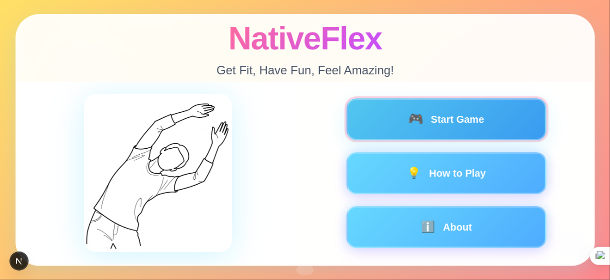
click at [483, 121] on button "🎮 Start Game" at bounding box center [446, 119] width 200 height 42
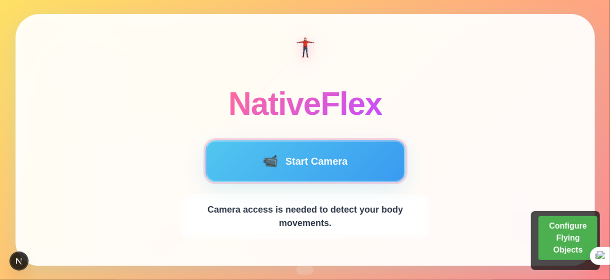
click at [326, 167] on button "📹 Start Camera" at bounding box center [305, 161] width 200 height 42
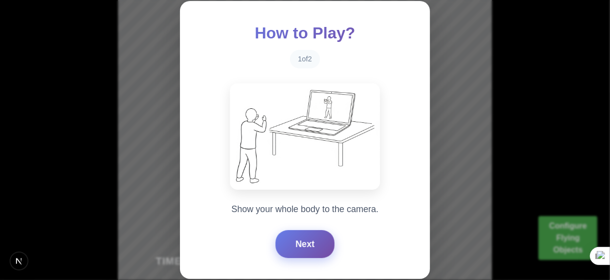
click at [295, 240] on button "Next" at bounding box center [304, 244] width 59 height 28
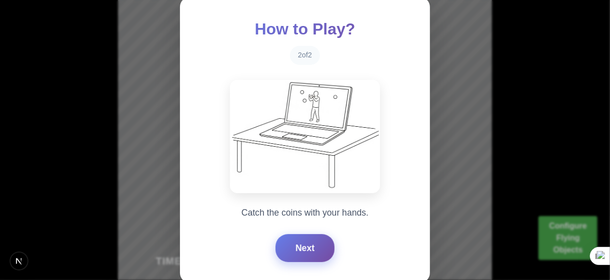
click at [295, 240] on button "Next" at bounding box center [304, 248] width 59 height 28
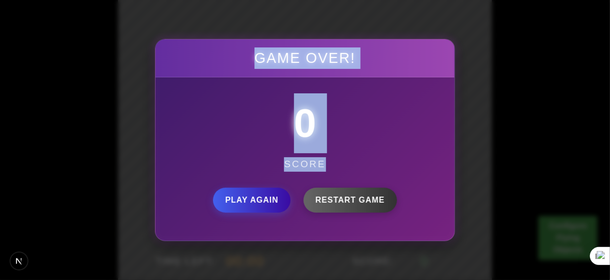
drag, startPoint x: 409, startPoint y: 165, endPoint x: 199, endPoint y: 77, distance: 228.1
click at [199, 77] on div "Game Over! 0 Score Play Again Restart Game" at bounding box center [305, 140] width 300 height 202
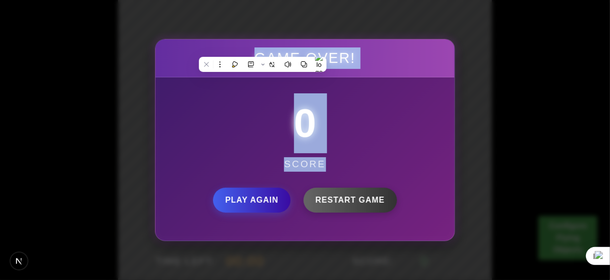
click at [222, 112] on div "0" at bounding box center [304, 123] width 267 height 60
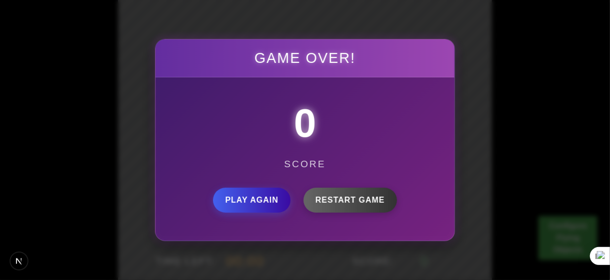
click at [224, 83] on div "0 Score Play Again Restart Game" at bounding box center [304, 158] width 299 height 163
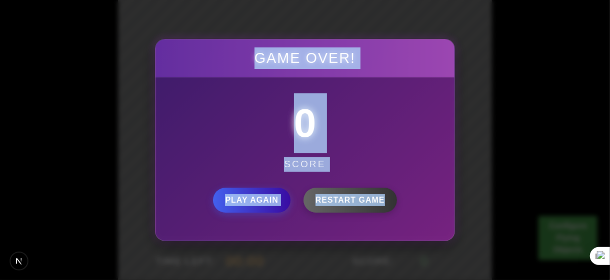
drag, startPoint x: 217, startPoint y: 51, endPoint x: 419, endPoint y: 172, distance: 236.1
click at [419, 172] on div "Game Over! 0 Score Play Again Restart Game" at bounding box center [305, 140] width 300 height 202
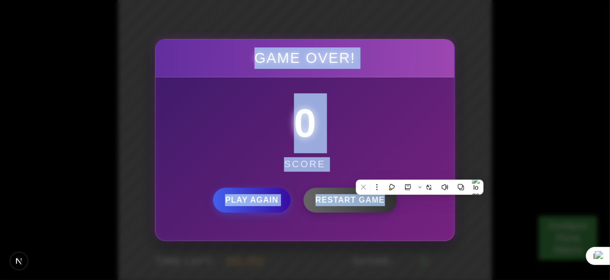
click at [331, 154] on div "0 Score" at bounding box center [304, 132] width 267 height 78
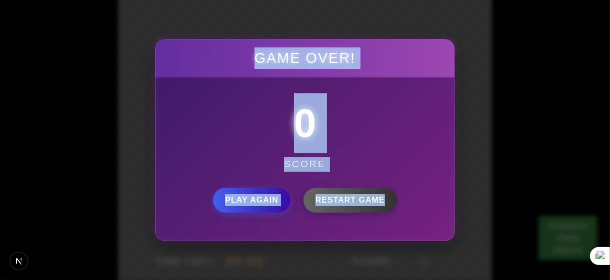
drag, startPoint x: 292, startPoint y: 164, endPoint x: 158, endPoint y: 33, distance: 187.4
click at [158, 33] on div "Game Over! 0 Score Play Again Restart Game" at bounding box center [305, 140] width 610 height 280
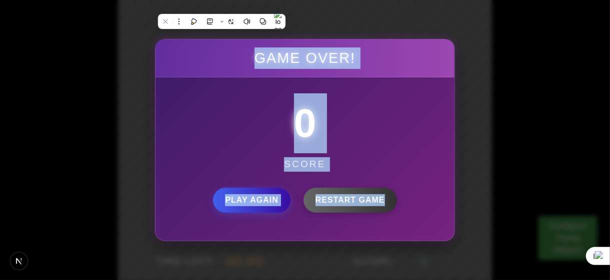
click at [216, 133] on div "0" at bounding box center [304, 123] width 267 height 60
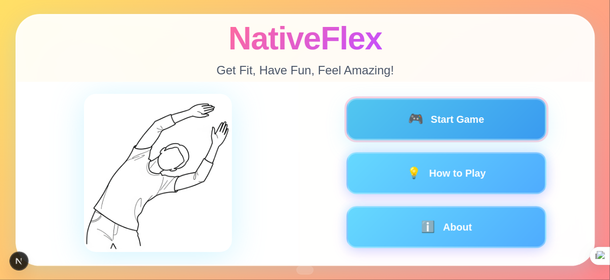
click at [450, 118] on button "🎮 Start Game" at bounding box center [446, 119] width 200 height 42
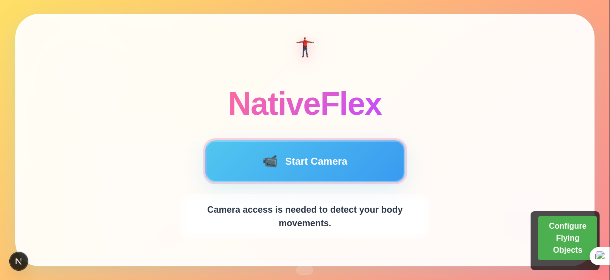
click at [328, 152] on button "📹 Start Camera" at bounding box center [305, 161] width 200 height 42
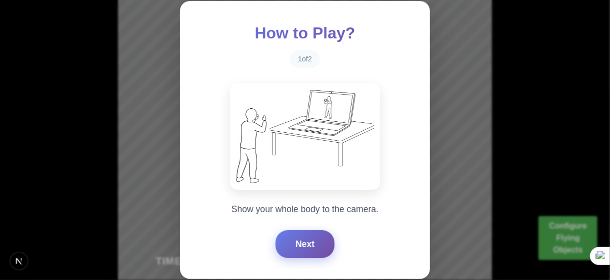
click at [307, 246] on button "Next" at bounding box center [304, 244] width 59 height 28
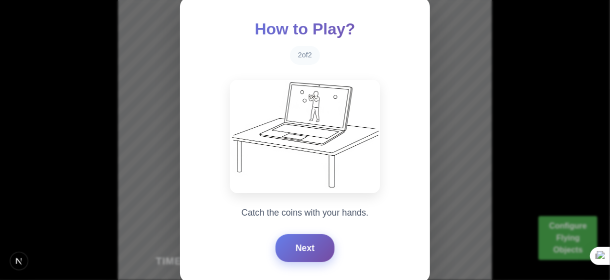
click at [310, 245] on button "Next" at bounding box center [304, 248] width 59 height 28
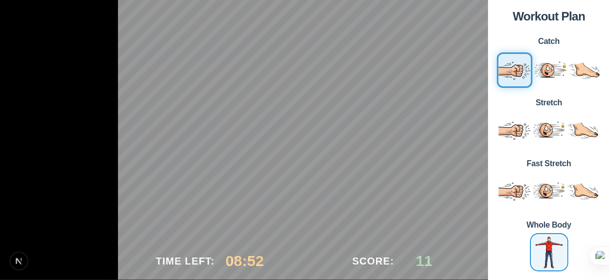
click at [550, 255] on img at bounding box center [548, 251] width 37 height 37
